Goal: Information Seeking & Learning: Find specific fact

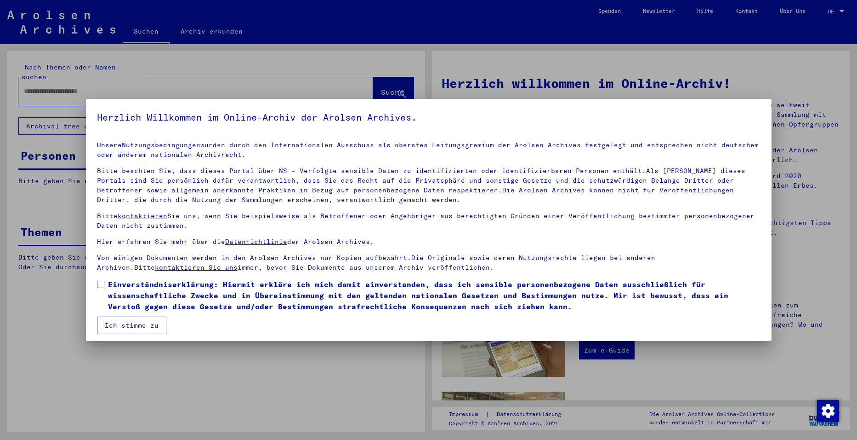
click at [103, 285] on span at bounding box center [100, 283] width 7 height 7
click at [128, 327] on button "Ich stimme zu" at bounding box center [131, 324] width 69 height 17
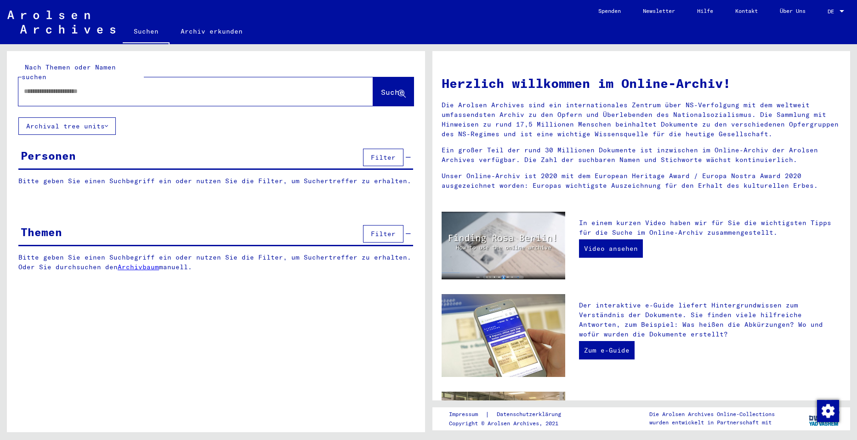
click at [51, 86] on input "text" at bounding box center [185, 91] width 322 height 10
type input "*******"
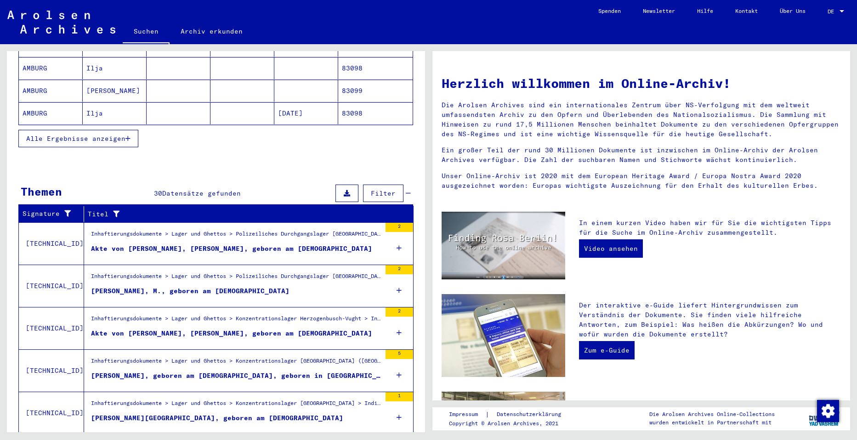
scroll to position [204, 0]
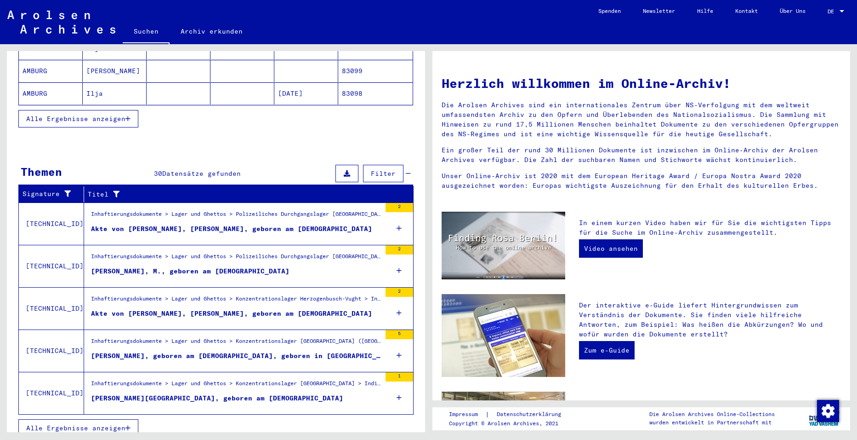
click at [130, 424] on icon "button" at bounding box center [128, 427] width 5 height 6
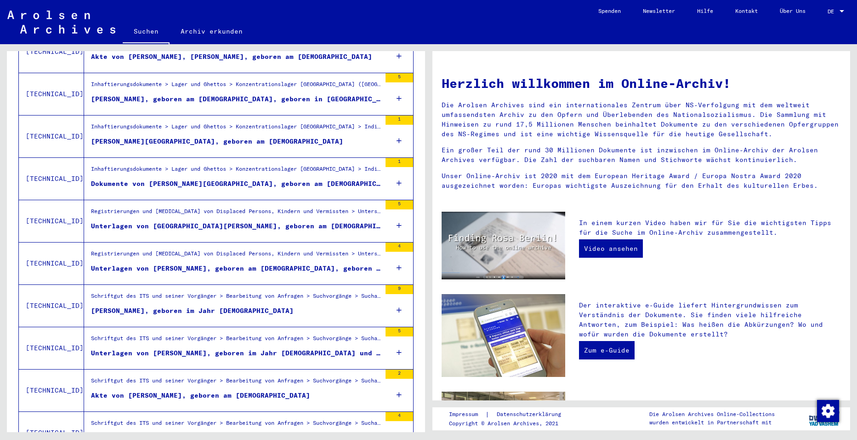
scroll to position [296, 0]
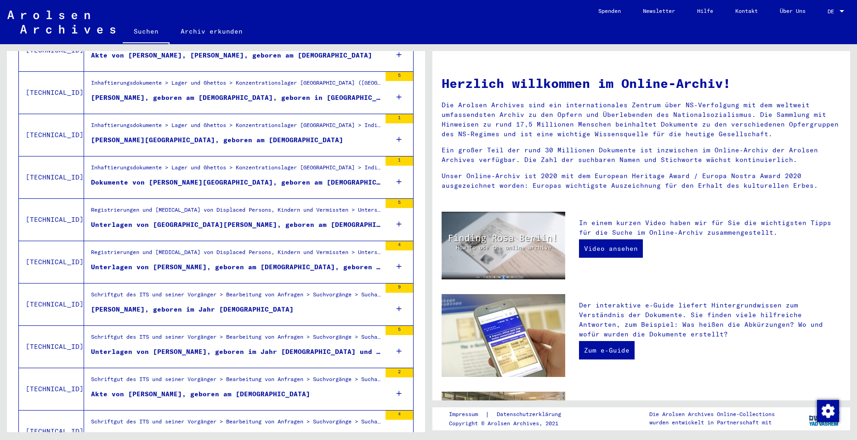
click at [154, 347] on div "Unterlagen von [PERSON_NAME], geboren im Jahr [DEMOGRAPHIC_DATA] und von weiter…" at bounding box center [236, 352] width 290 height 10
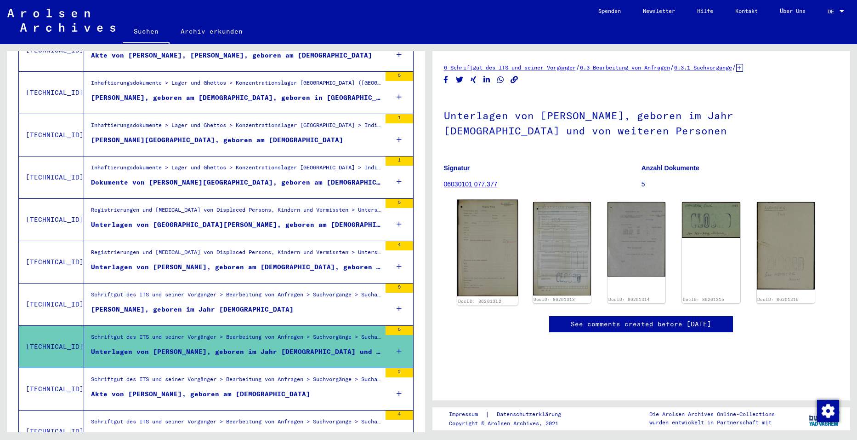
click at [491, 242] on img at bounding box center [487, 248] width 61 height 97
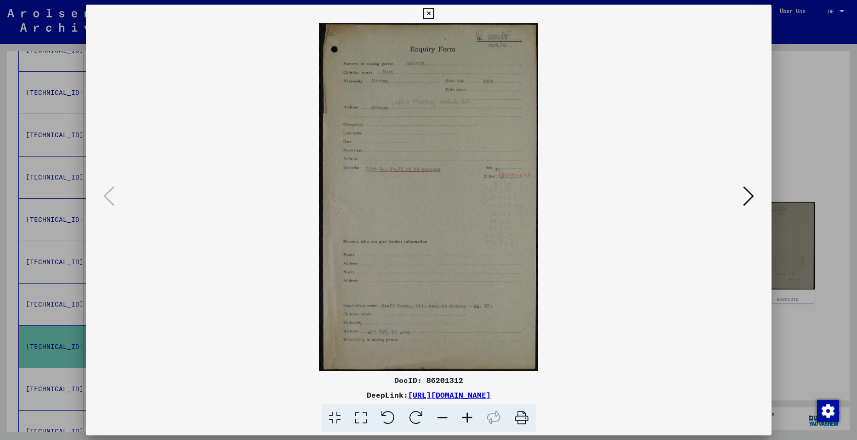
click at [748, 196] on icon at bounding box center [748, 196] width 11 height 22
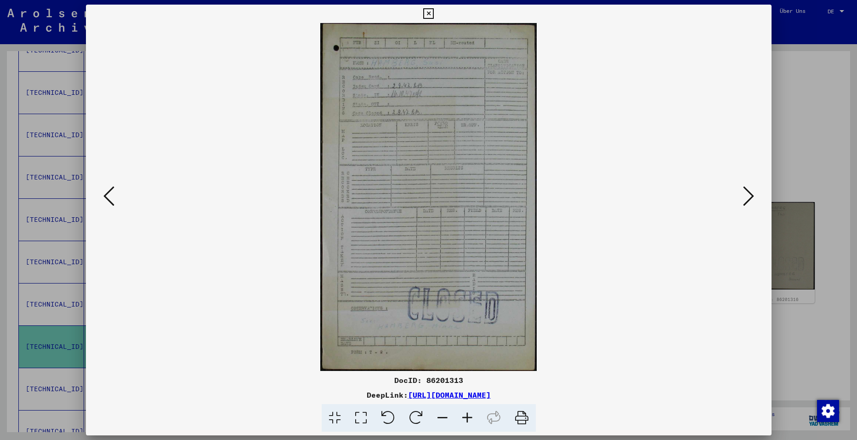
click at [748, 194] on icon at bounding box center [748, 196] width 11 height 22
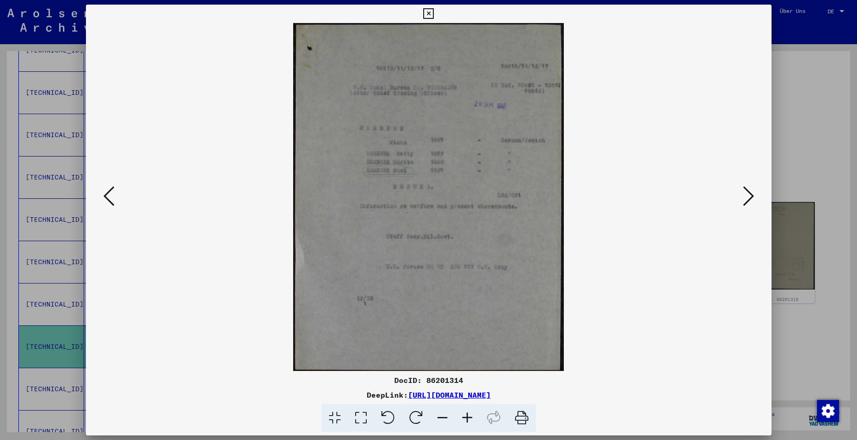
click at [752, 194] on icon at bounding box center [748, 196] width 11 height 22
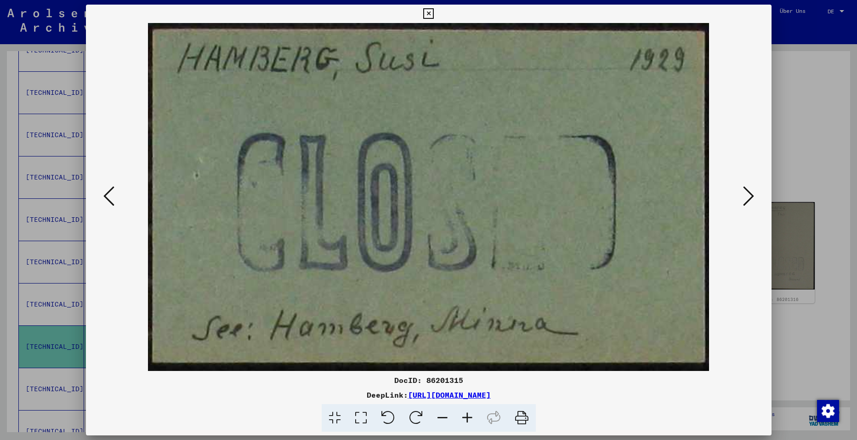
click at [752, 194] on icon at bounding box center [748, 196] width 11 height 22
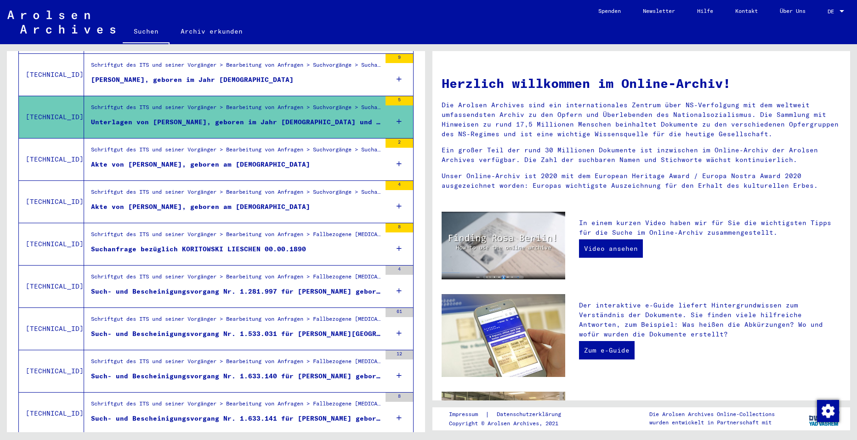
scroll to position [526, 0]
click at [175, 328] on div "Such- und Bescheinigungsvorgang Nr. 1.533.031 für [PERSON_NAME][GEOGRAPHIC_DATA…" at bounding box center [236, 333] width 290 height 10
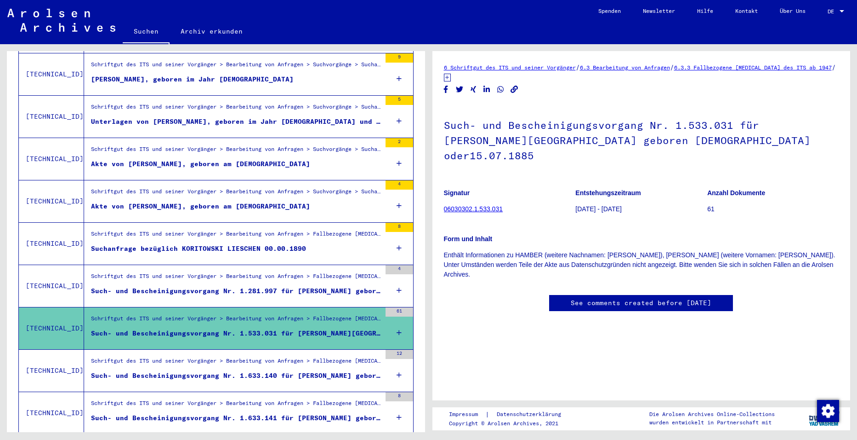
click at [459, 205] on link "06030302.1.533.031" at bounding box center [473, 208] width 59 height 7
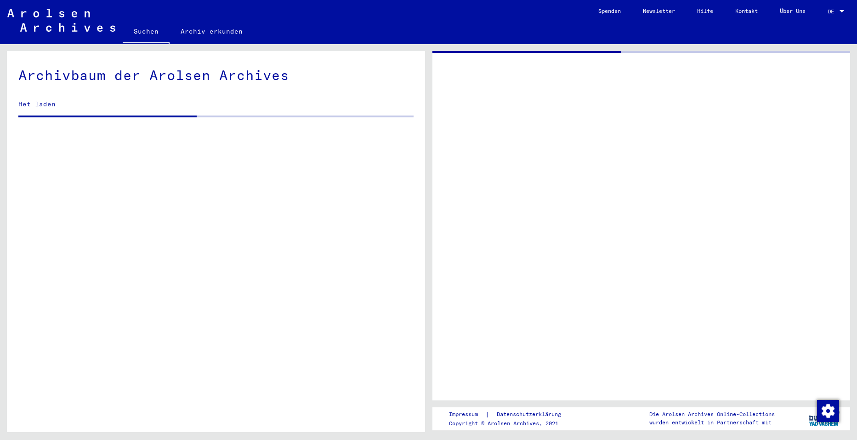
click at [464, 193] on div at bounding box center [642, 225] width 418 height 349
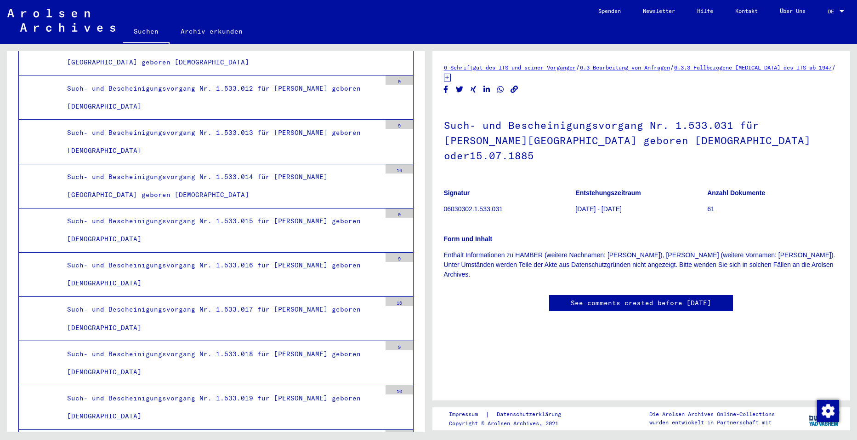
scroll to position [3545, 0]
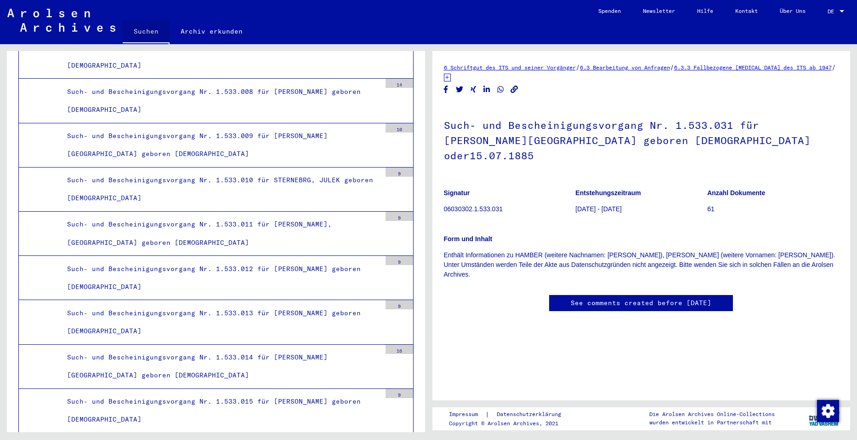
click at [138, 31] on link "Suchen" at bounding box center [146, 32] width 47 height 24
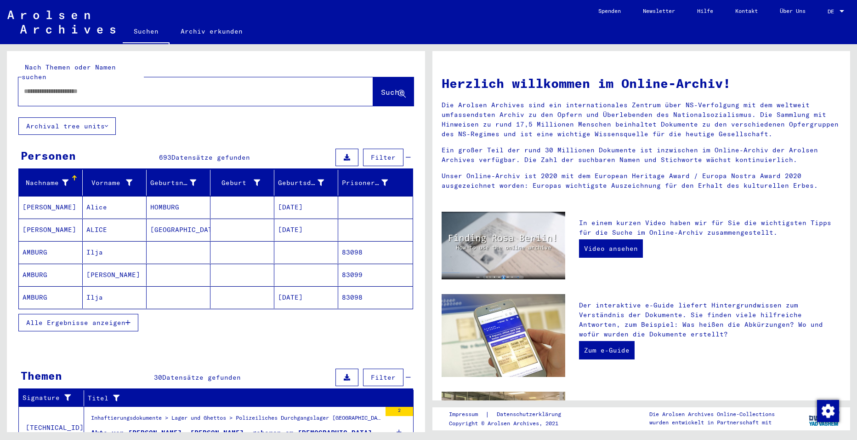
click at [126, 86] on input "text" at bounding box center [185, 91] width 322 height 10
type input "******"
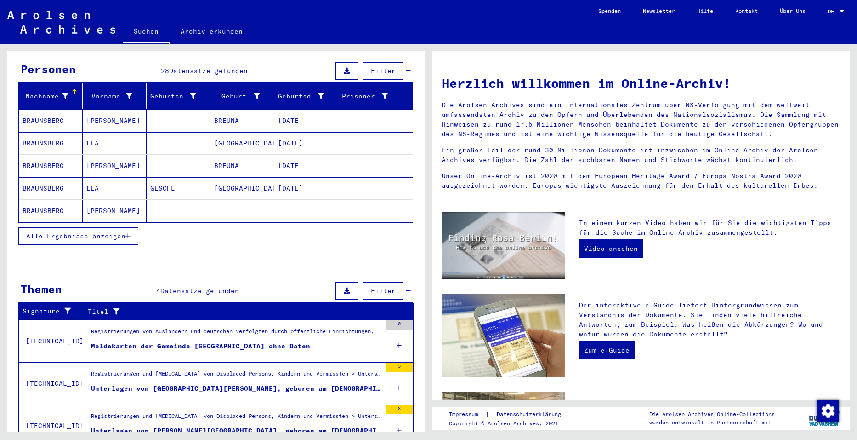
scroll to position [69, 0]
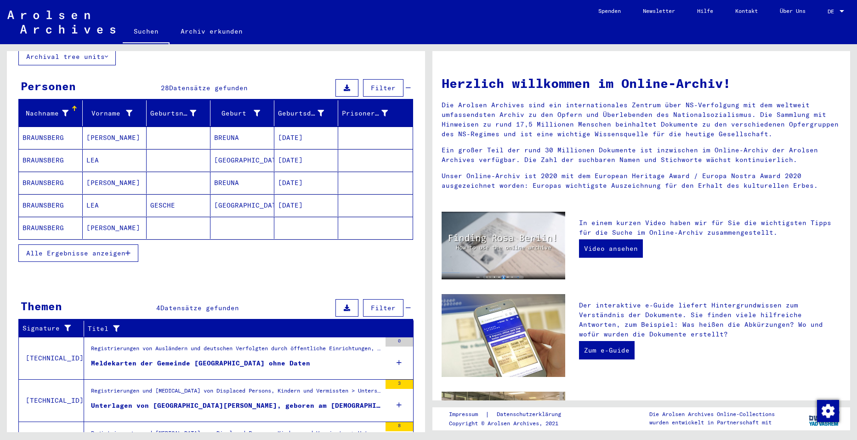
click at [126, 249] on span "Alle Ergebnisse anzeigen" at bounding box center [75, 253] width 99 height 8
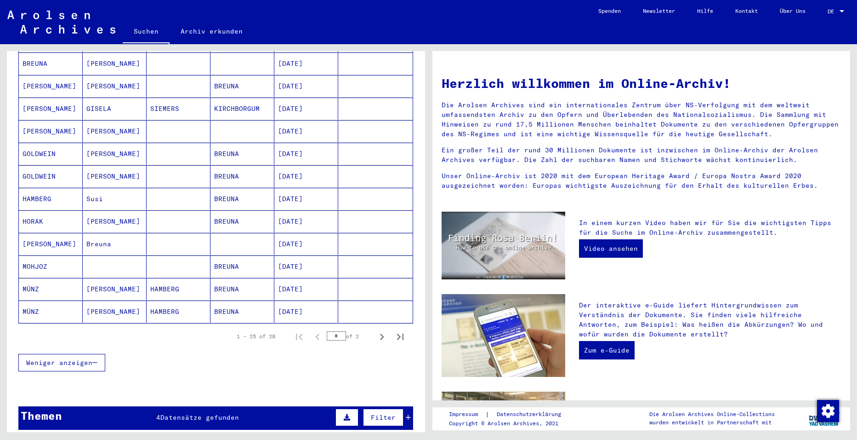
scroll to position [437, 0]
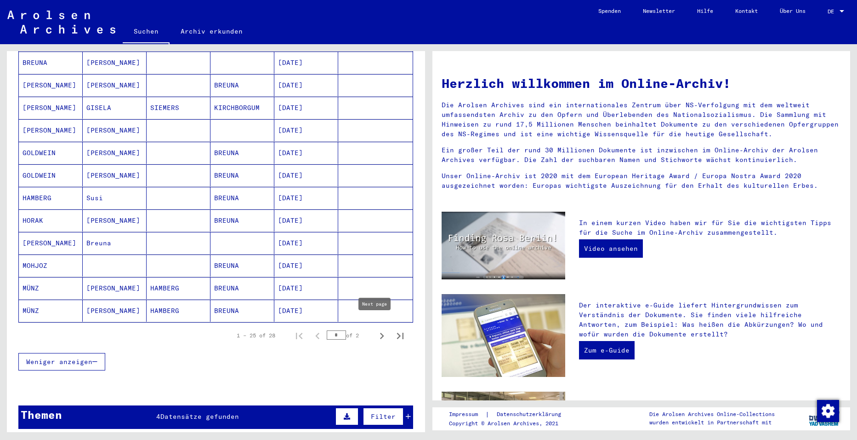
click at [380, 332] on icon "Next page" at bounding box center [382, 335] width 4 height 6
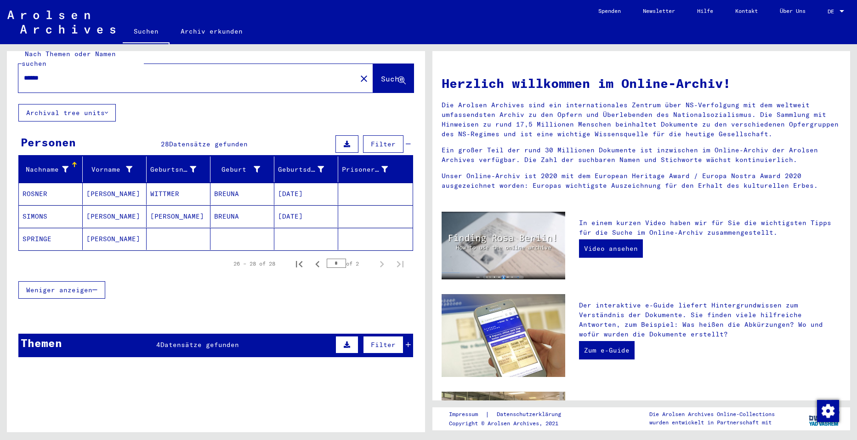
scroll to position [0, 0]
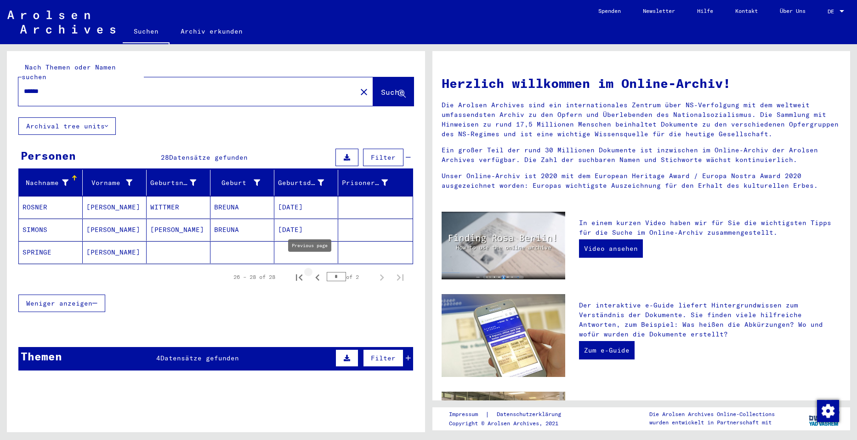
click at [315, 274] on icon "Previous page" at bounding box center [317, 277] width 4 height 6
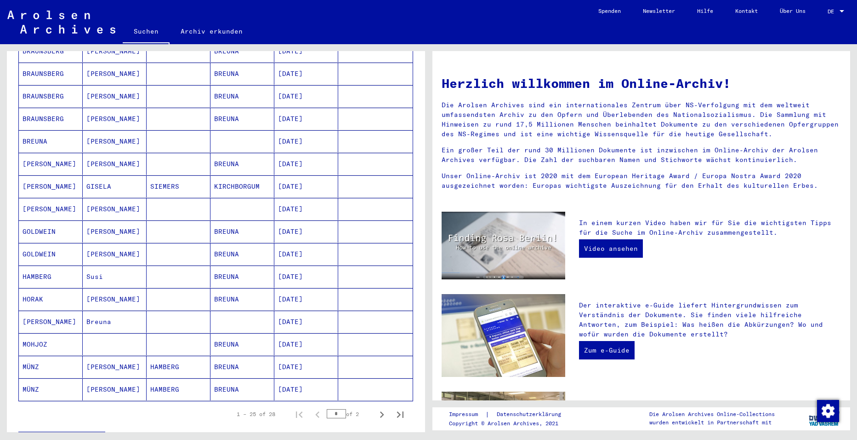
scroll to position [368, 0]
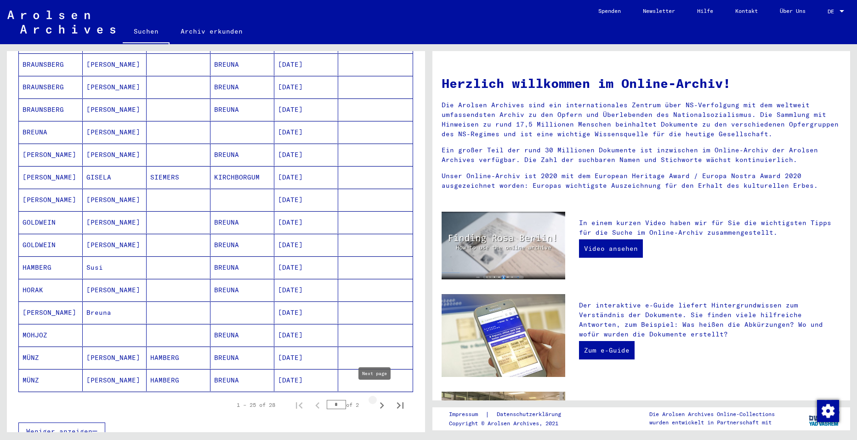
click at [377, 399] on icon "Next page" at bounding box center [382, 405] width 13 height 13
type input "*"
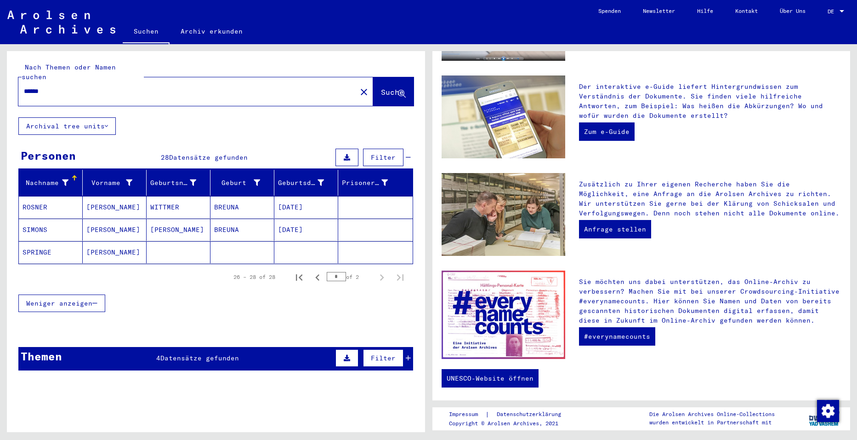
scroll to position [219, 0]
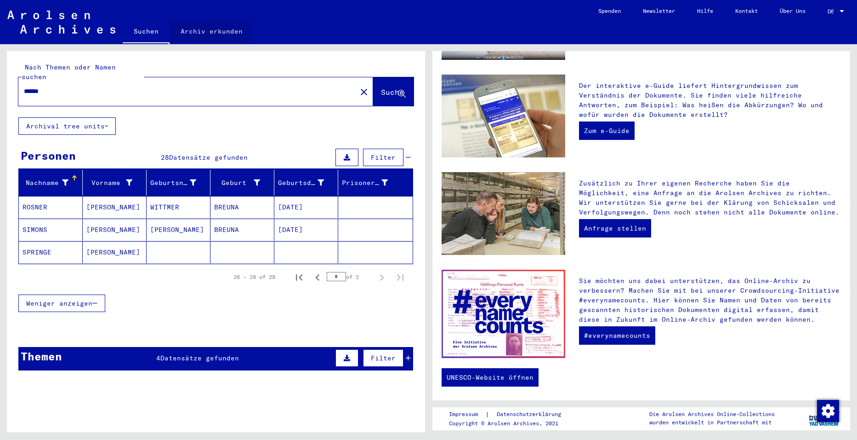
click at [202, 31] on link "Archiv erkunden" at bounding box center [212, 31] width 84 height 22
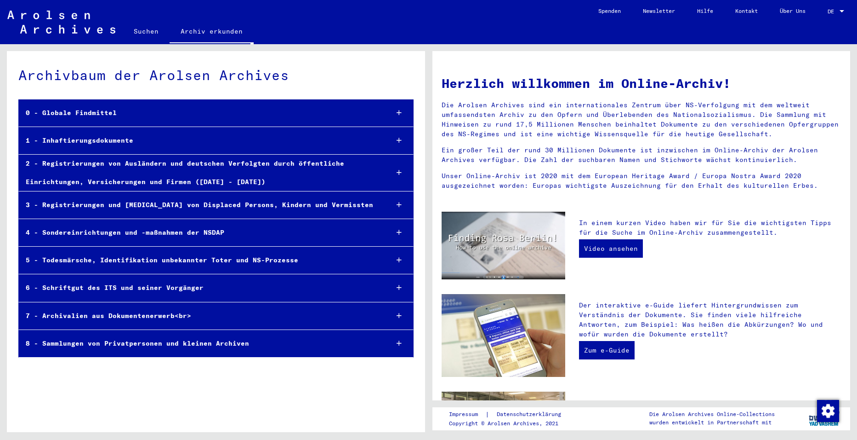
click at [400, 111] on icon at bounding box center [399, 112] width 5 height 6
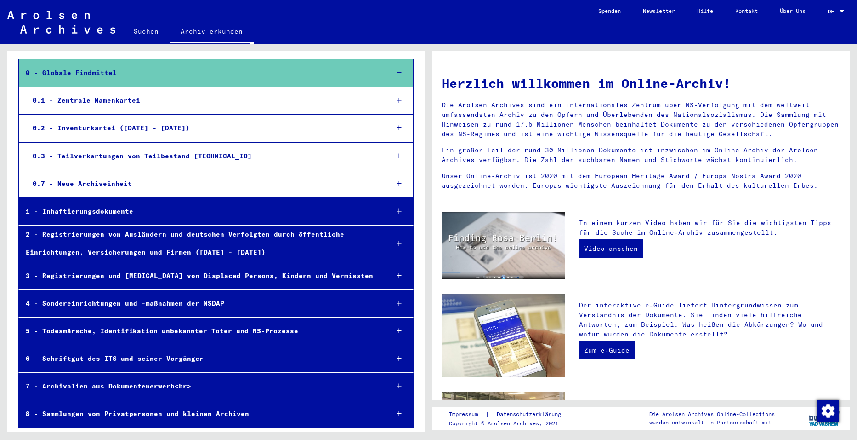
scroll to position [41, 0]
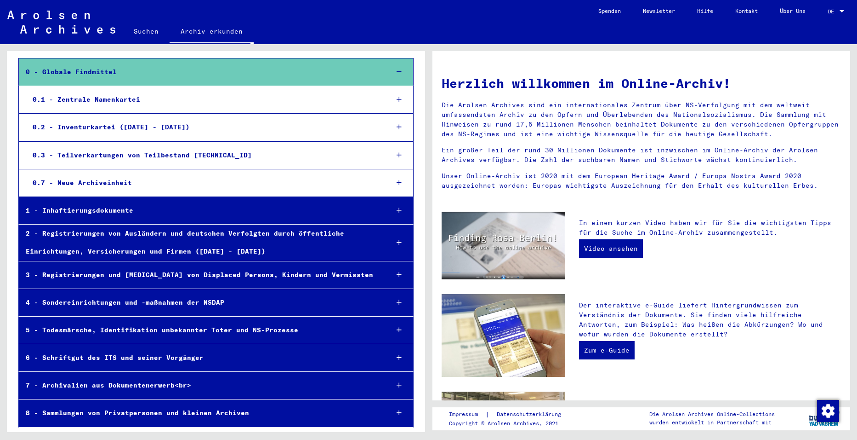
click at [397, 211] on icon at bounding box center [399, 210] width 5 height 6
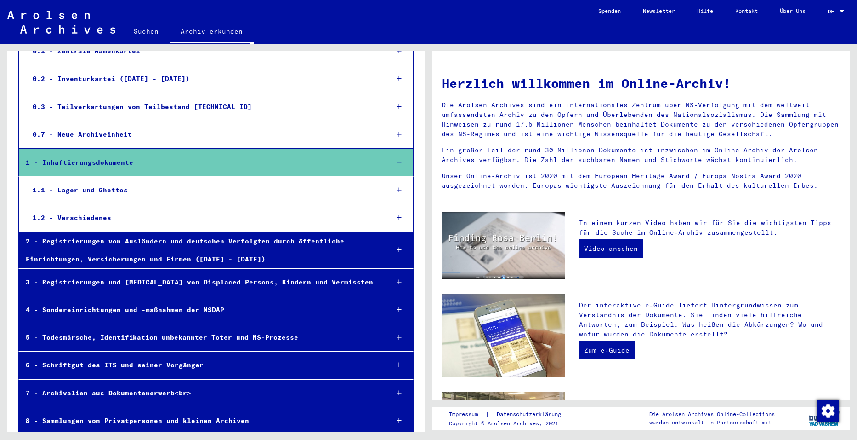
scroll to position [97, 0]
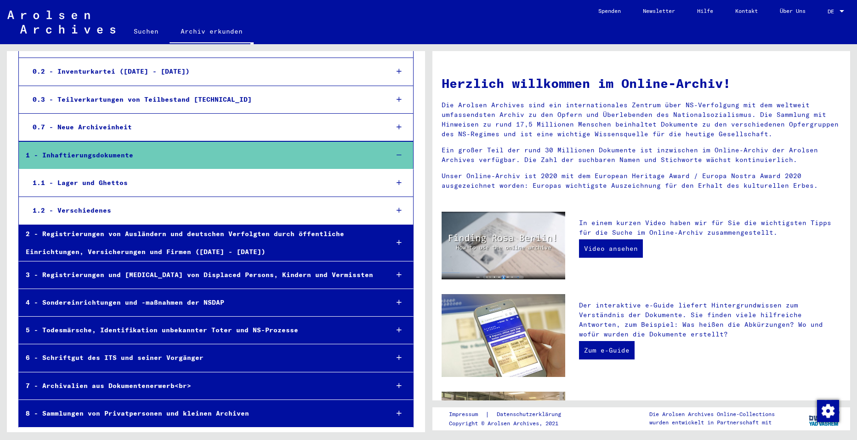
click at [397, 182] on icon at bounding box center [399, 182] width 5 height 6
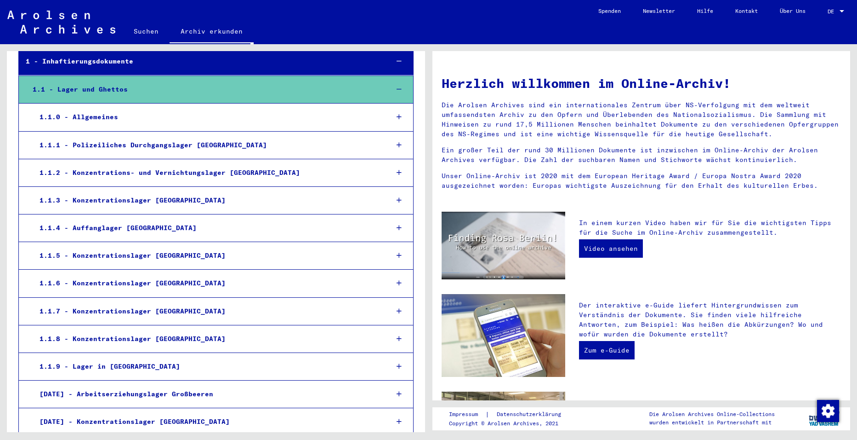
scroll to position [51, 0]
